Goal: Browse casually

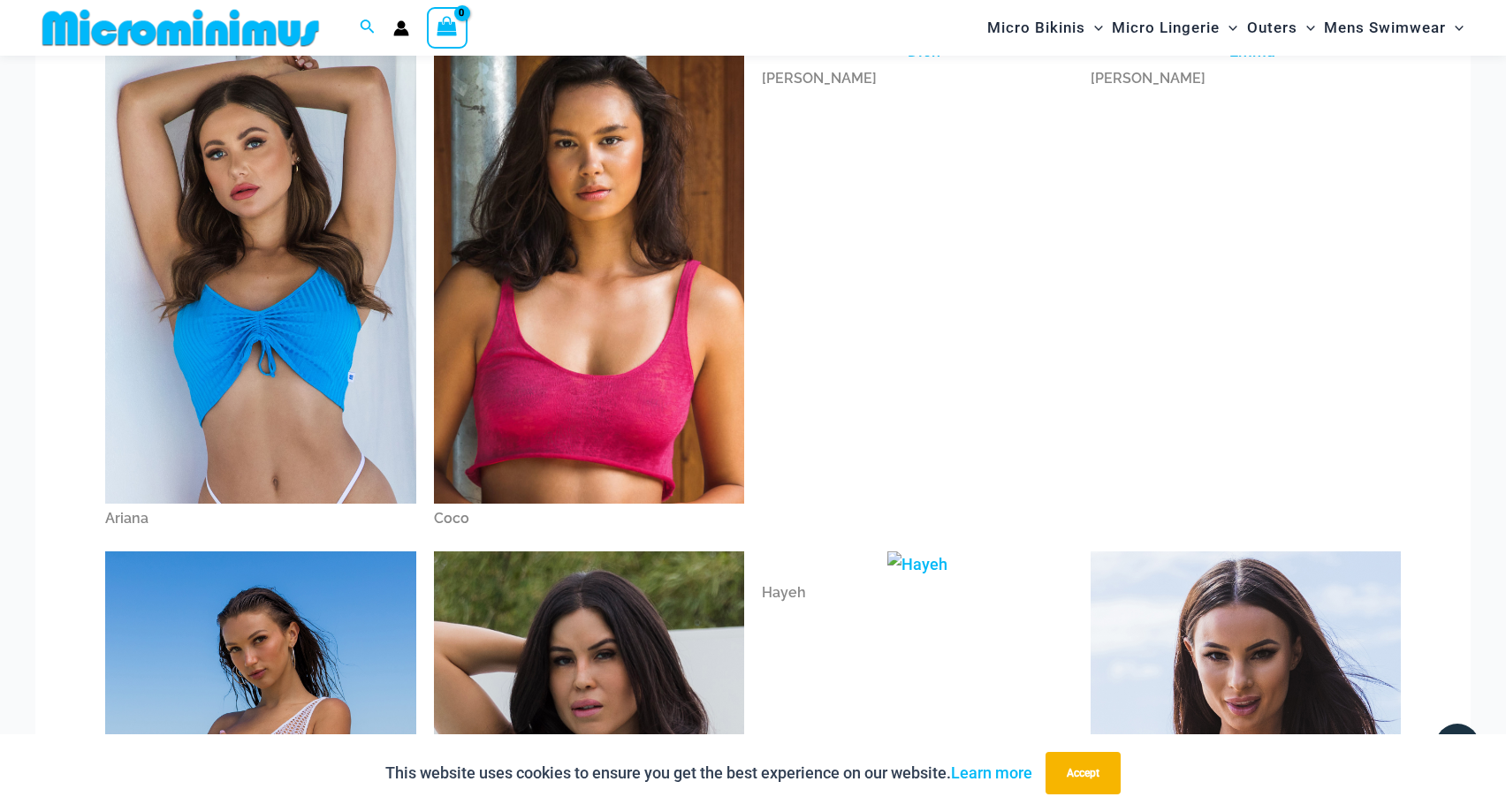
scroll to position [524, 0]
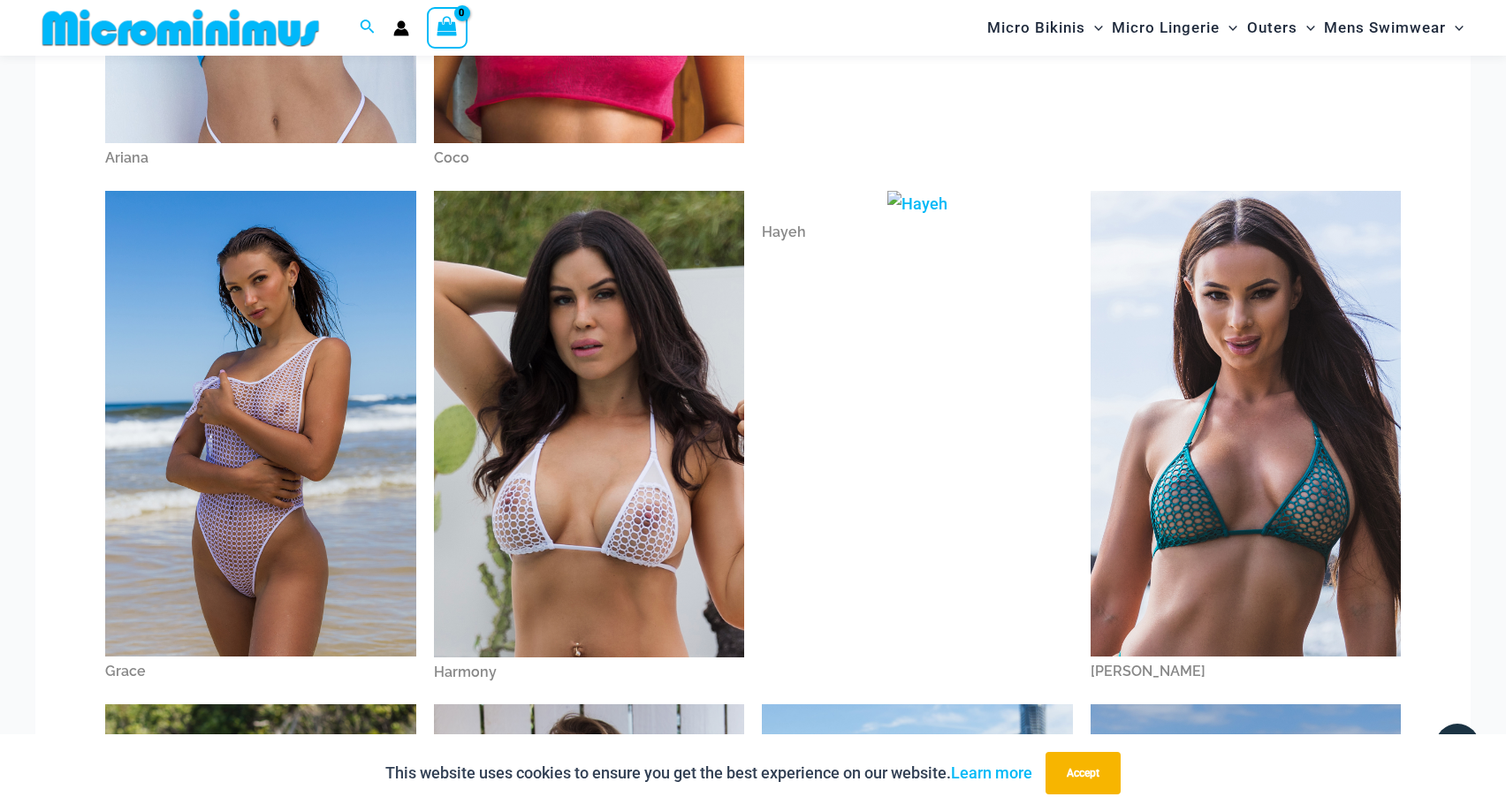
click at [594, 416] on img at bounding box center [589, 424] width 311 height 467
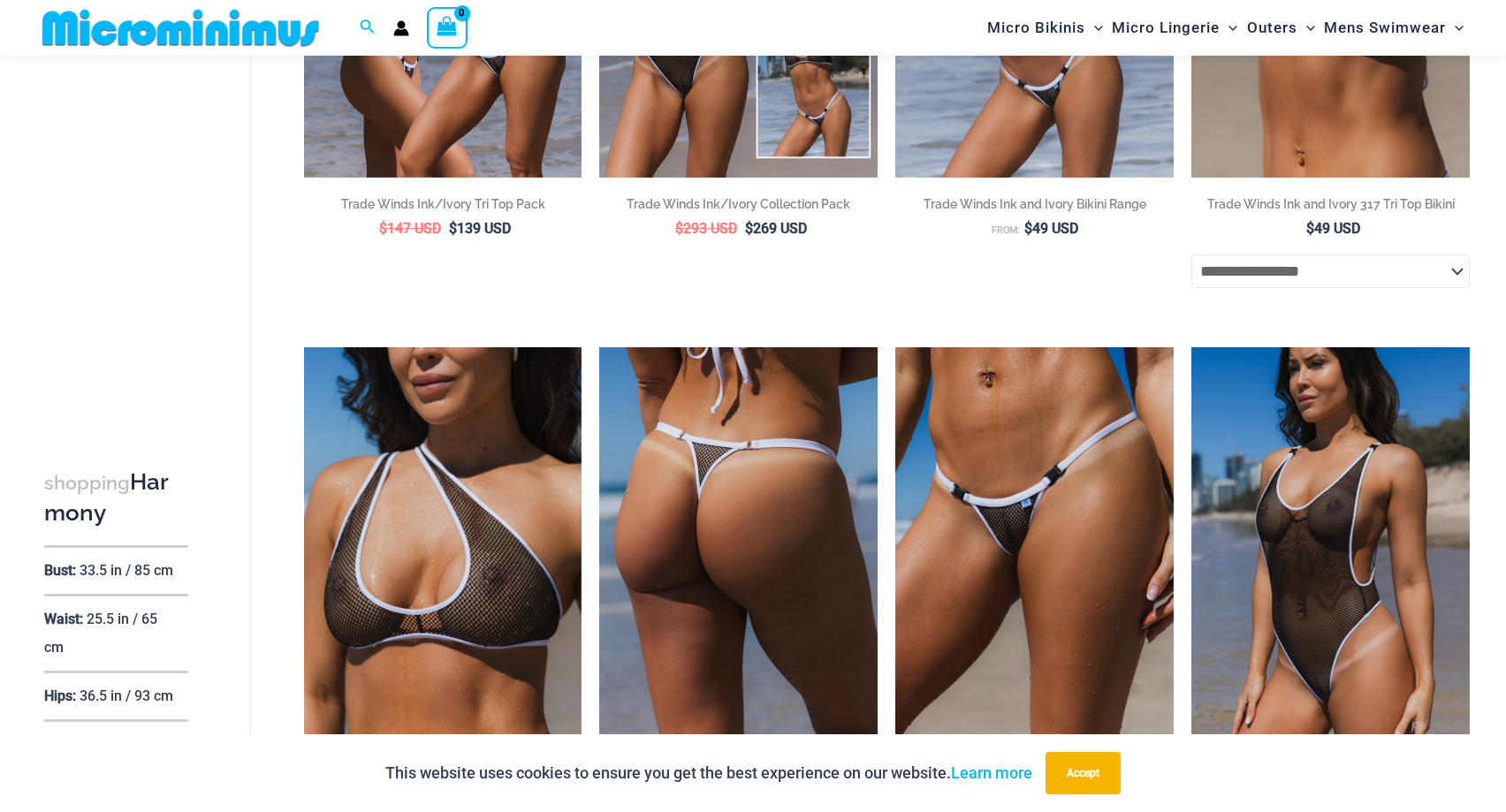
scroll to position [796, 0]
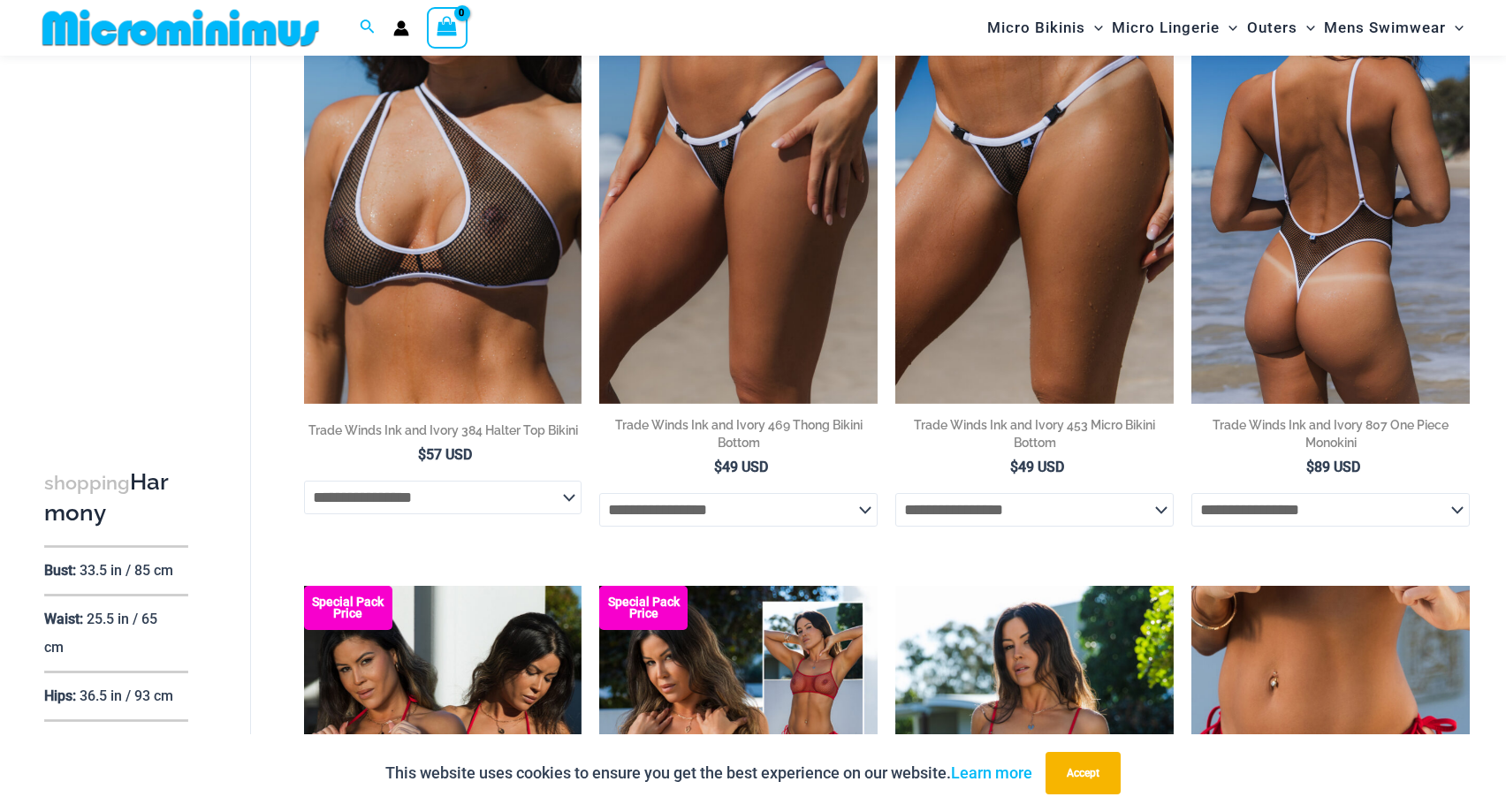
click at [1364, 245] on img at bounding box center [1330, 196] width 278 height 417
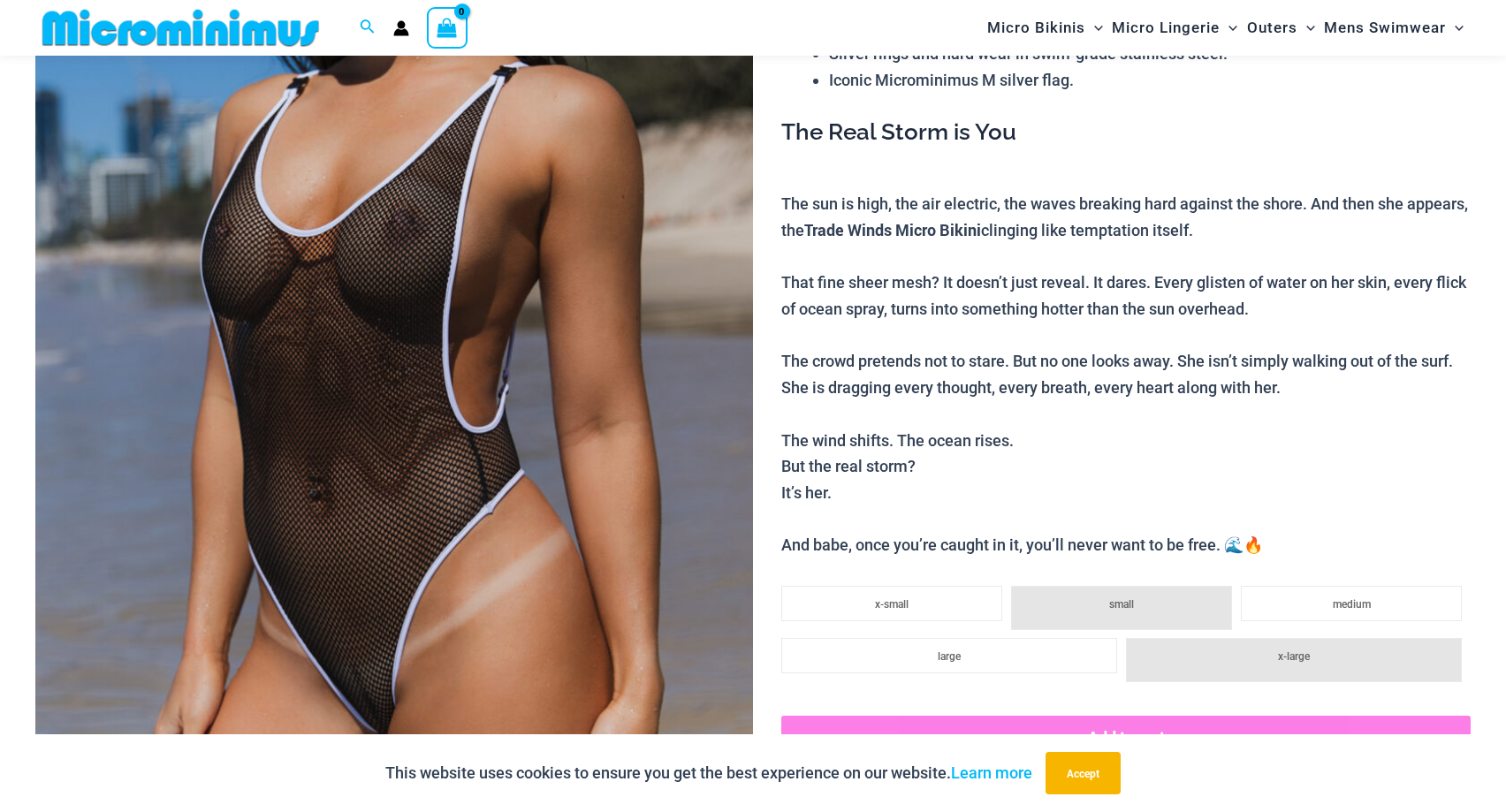
scroll to position [885, 0]
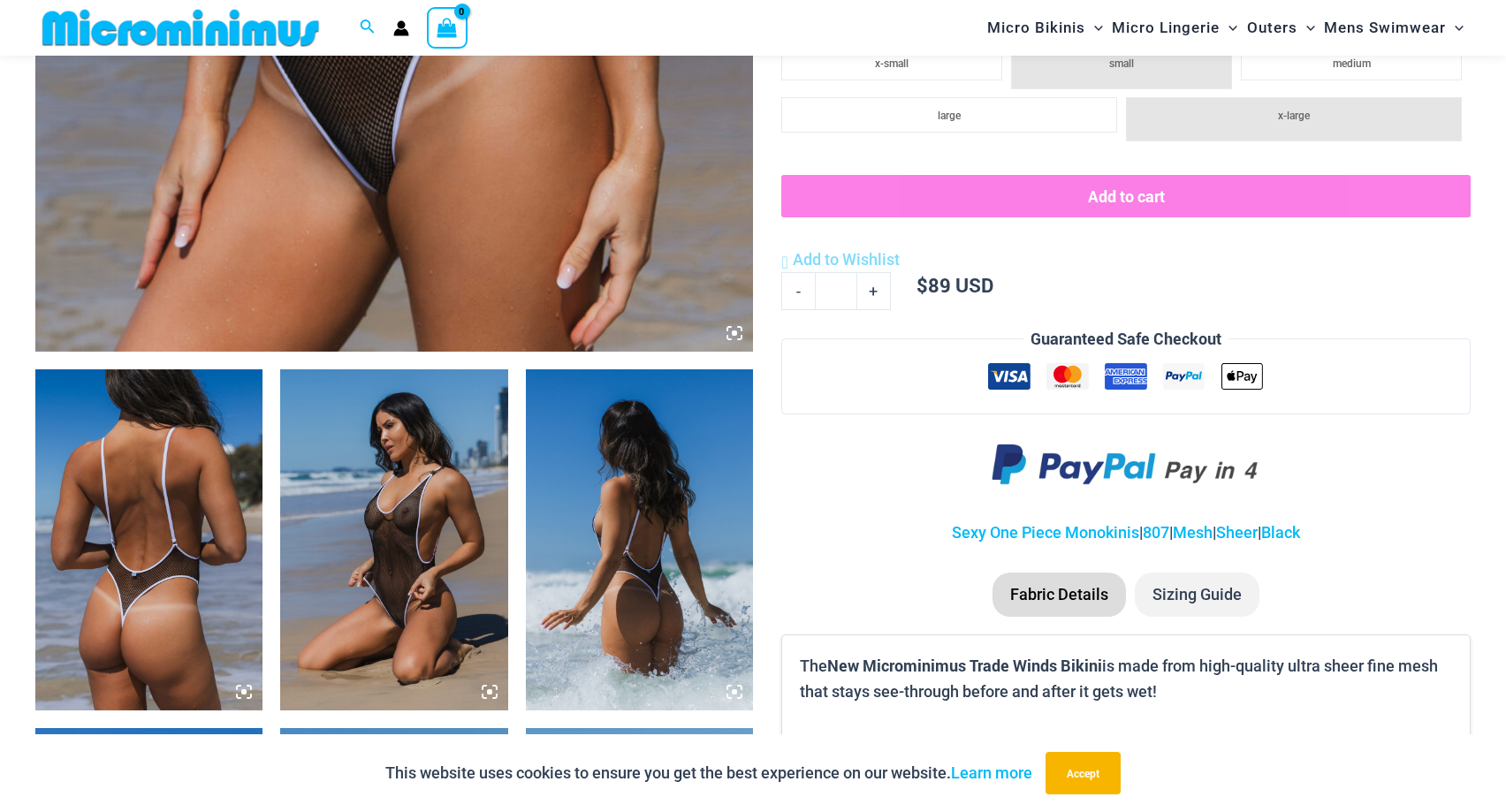
click at [441, 471] on img at bounding box center [393, 539] width 227 height 341
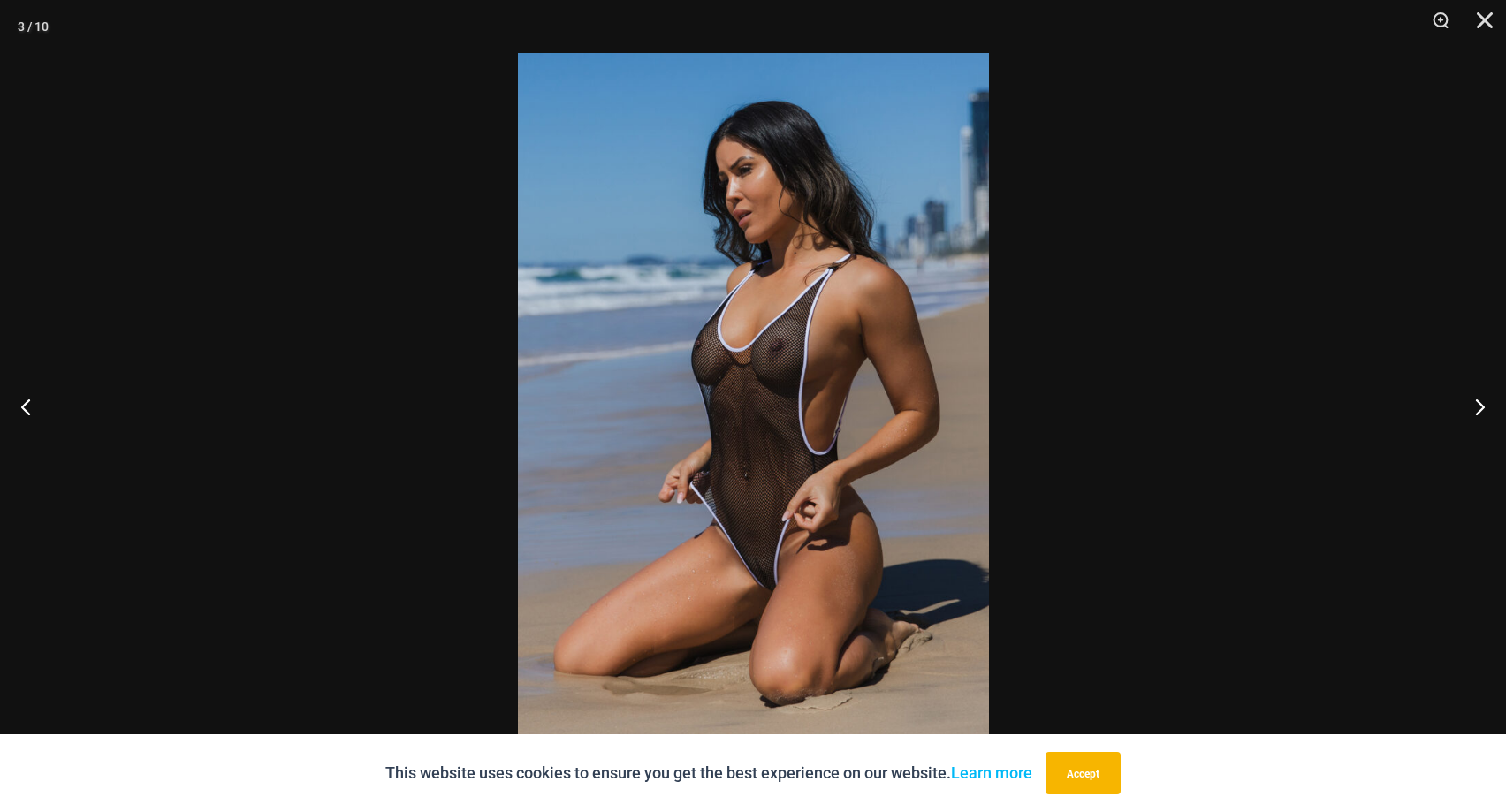
click at [776, 344] on img at bounding box center [753, 406] width 471 height 706
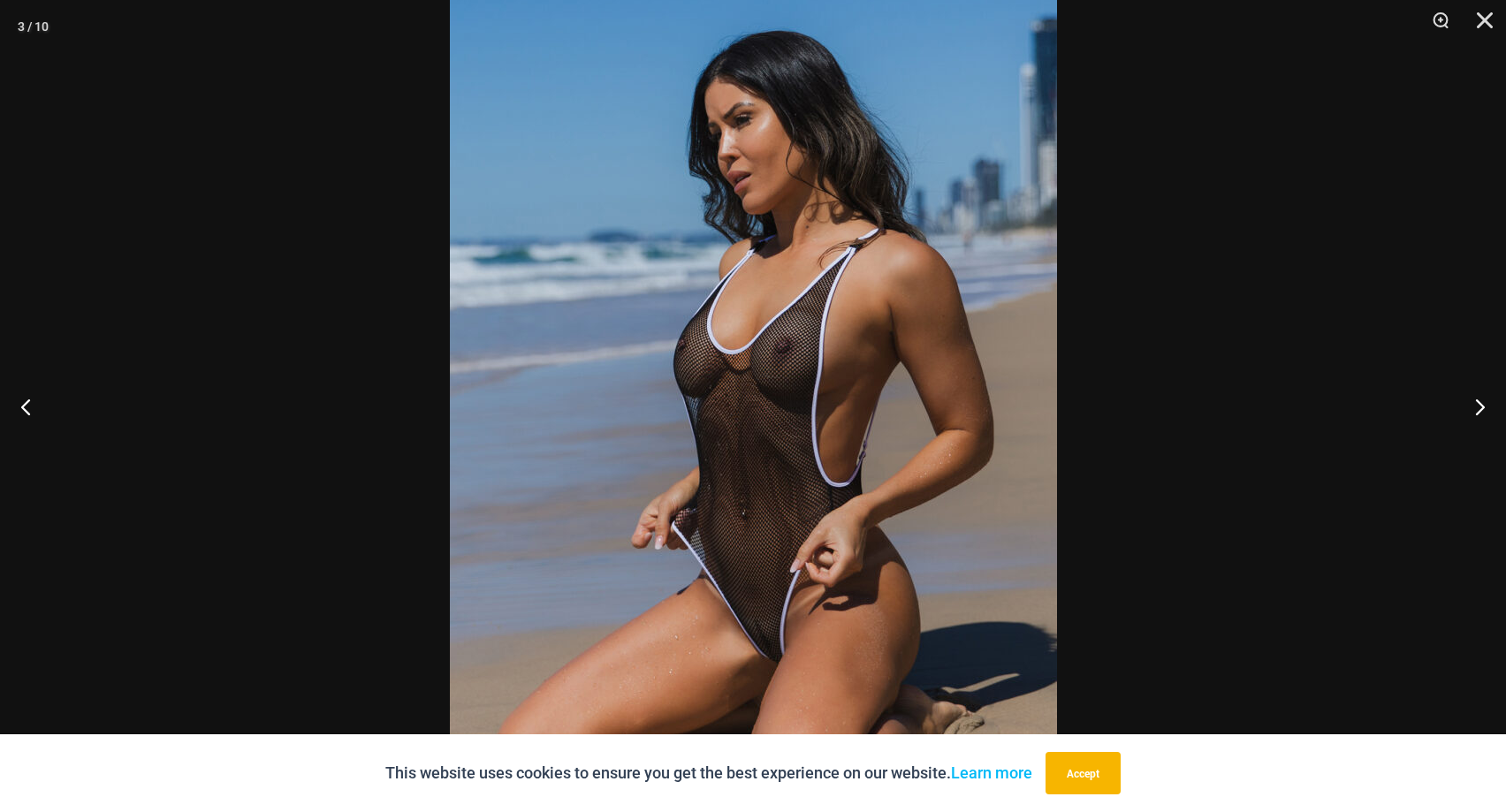
click at [776, 344] on img at bounding box center [753, 423] width 607 height 910
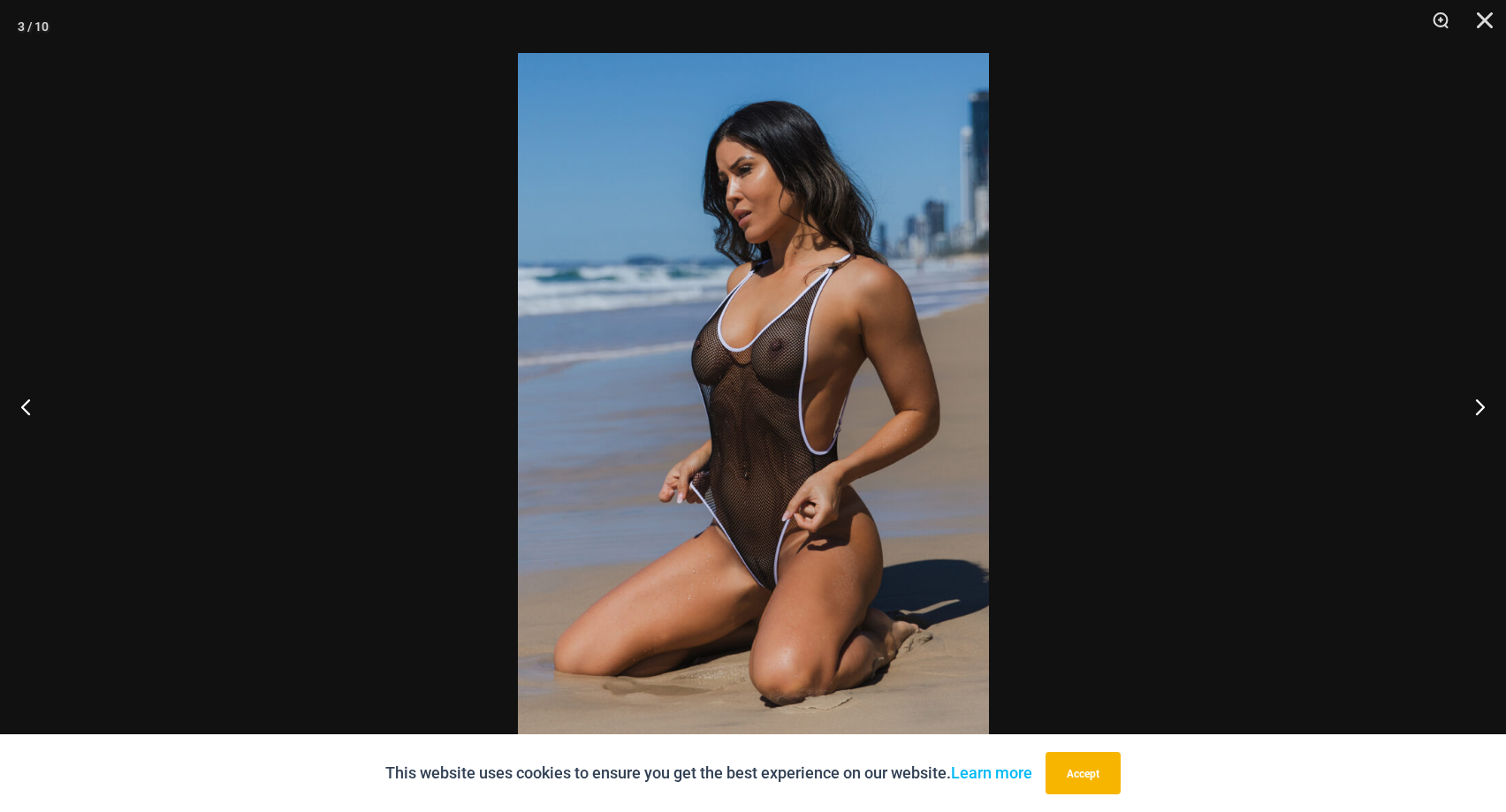
click at [776, 344] on img at bounding box center [753, 406] width 471 height 706
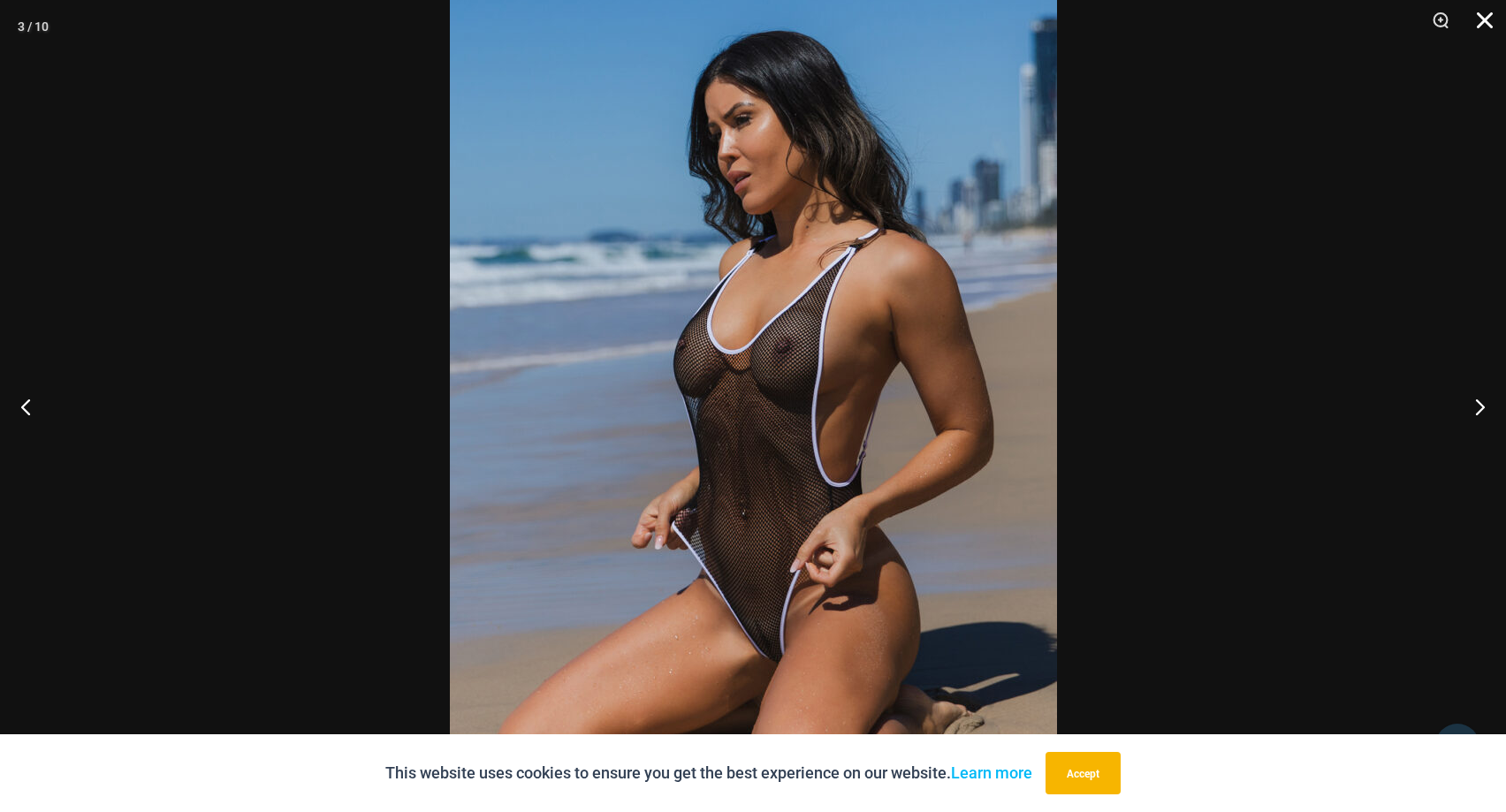
click at [1489, 17] on button "Close" at bounding box center [1478, 27] width 44 height 53
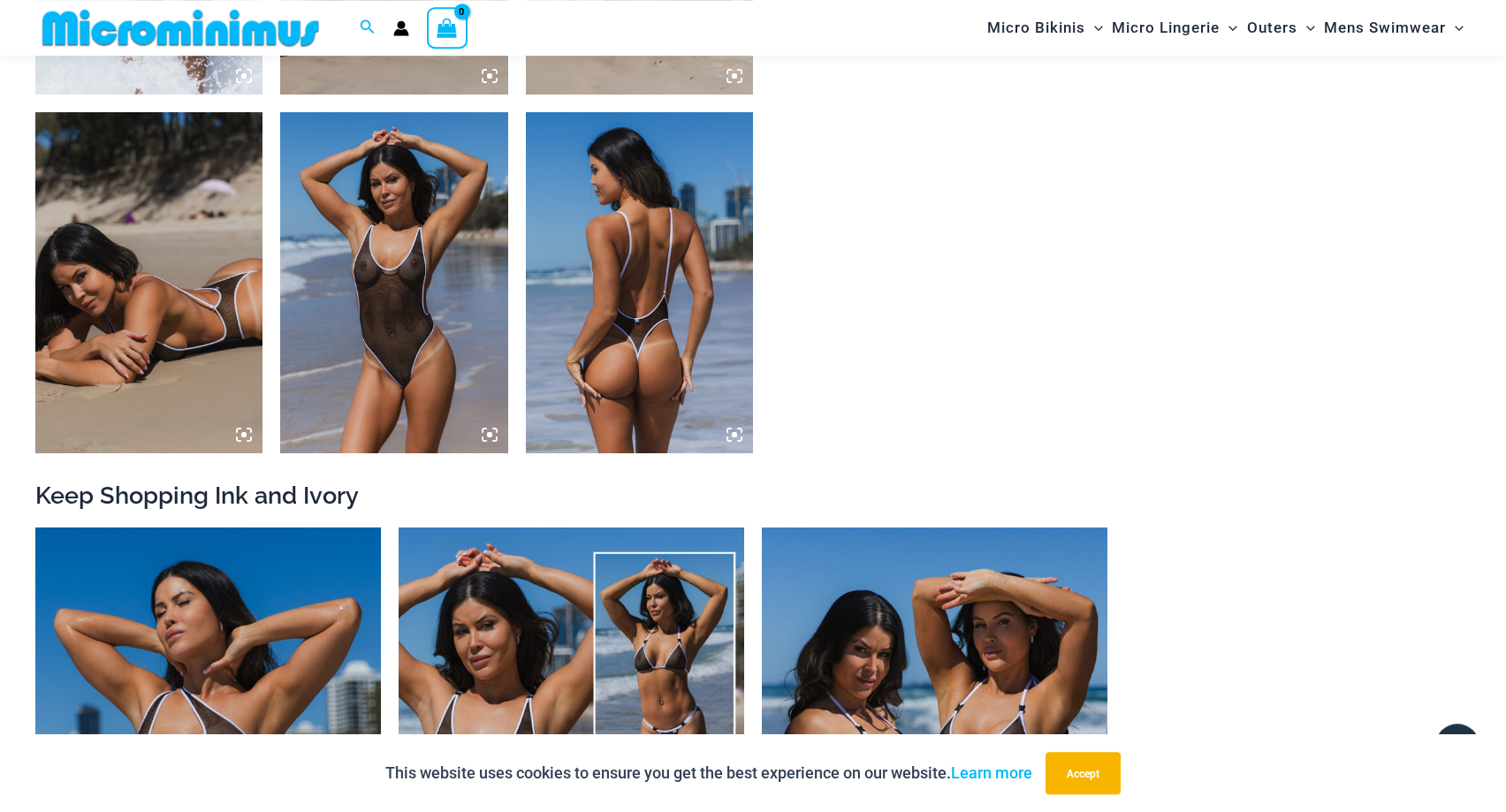
scroll to position [1967, 0]
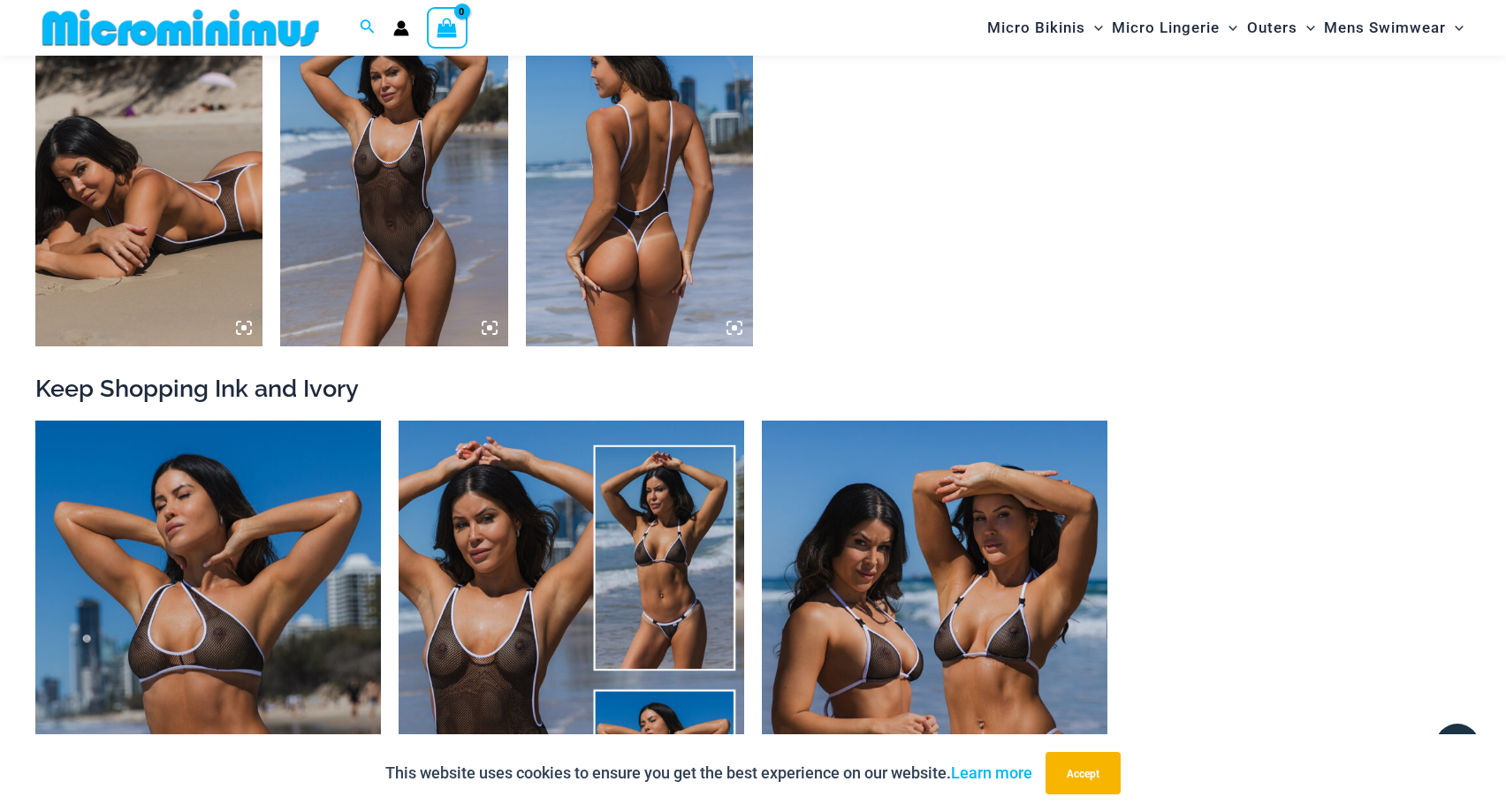
click at [190, 183] on img at bounding box center [148, 175] width 227 height 341
